Goal: Book appointment/travel/reservation

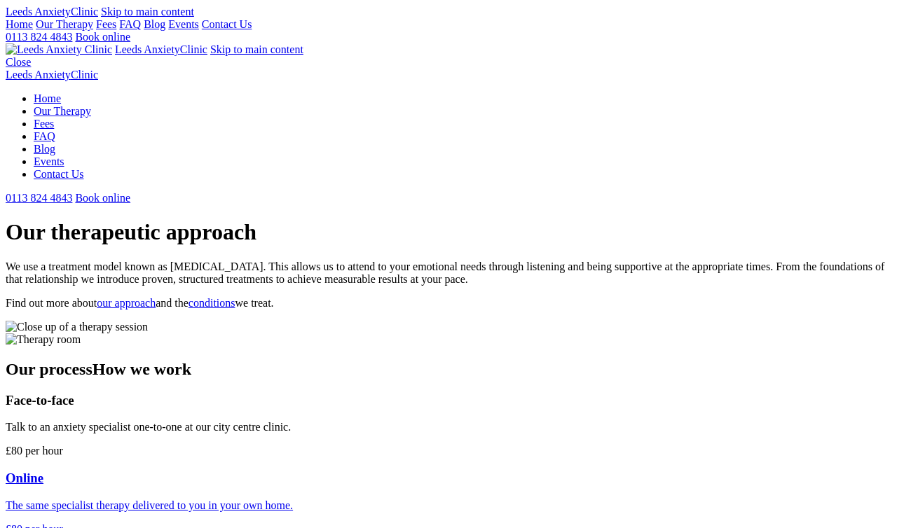
scroll to position [1354, 0]
